Goal: Task Accomplishment & Management: Manage account settings

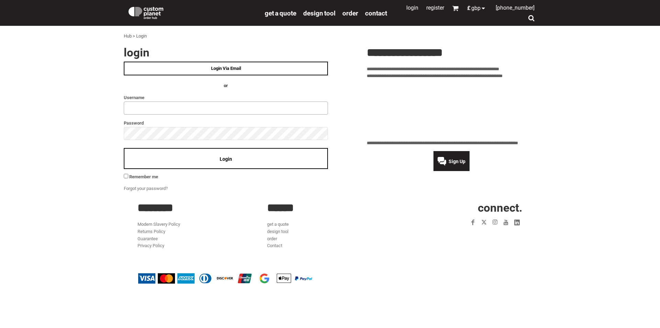
click at [165, 107] on input "text" at bounding box center [226, 107] width 204 height 13
type input "**********"
click input "**" at bounding box center [0, 0] width 0 height 0
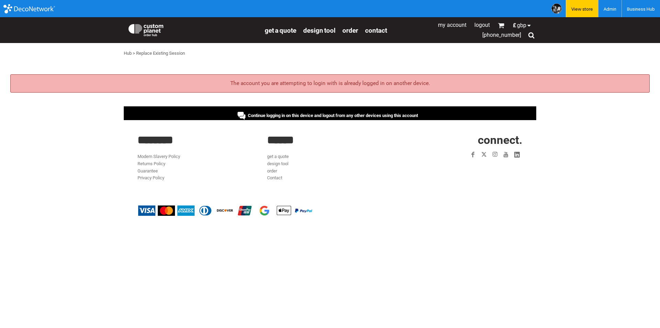
click at [330, 112] on div "Continue logging in on this device and logout from any other devices using this…" at bounding box center [330, 113] width 413 height 14
